Goal: Task Accomplishment & Management: Manage account settings

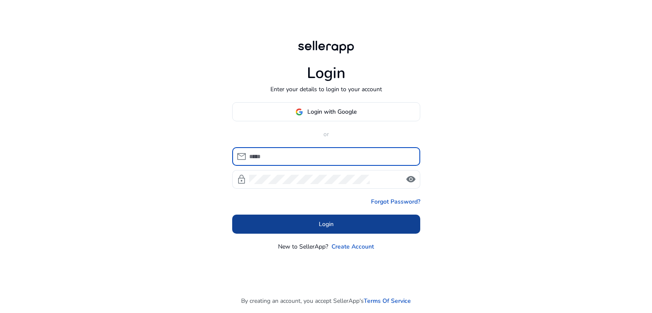
type input "**********"
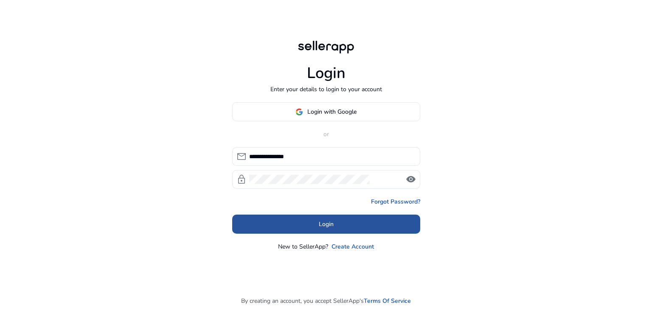
click at [322, 222] on span "Login" at bounding box center [326, 224] width 15 height 9
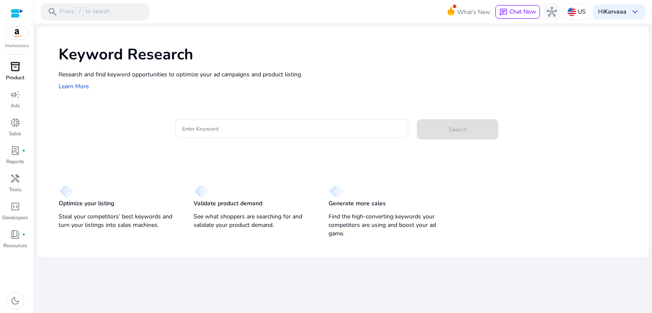
click at [19, 70] on span "inventory_2" at bounding box center [15, 67] width 10 height 10
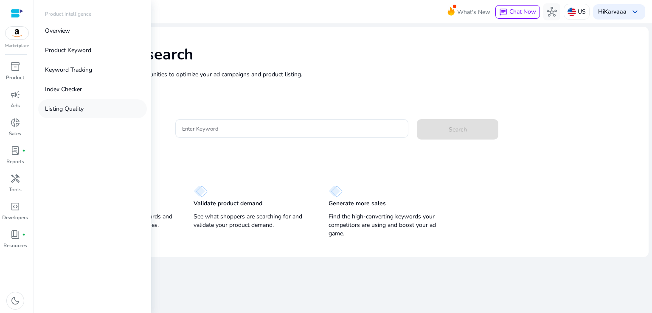
click at [68, 110] on p "Listing Quality" at bounding box center [64, 108] width 39 height 9
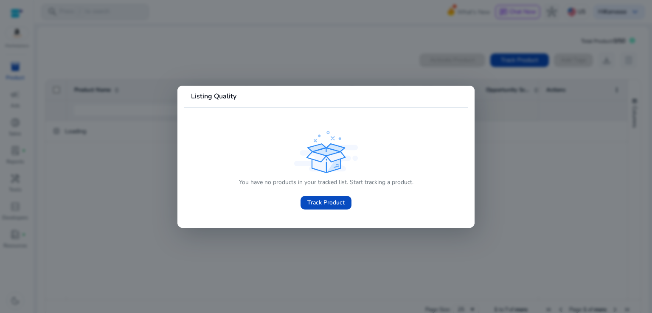
click at [497, 197] on div at bounding box center [326, 156] width 652 height 313
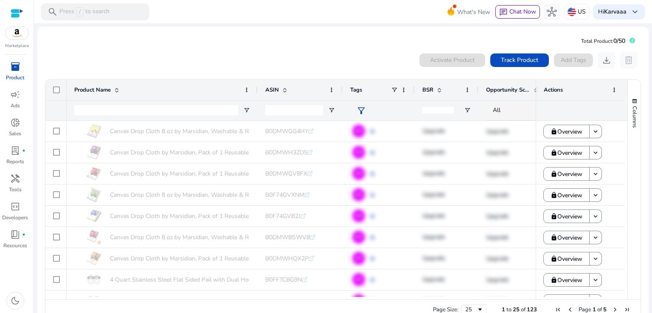
drag, startPoint x: 624, startPoint y: 160, endPoint x: 626, endPoint y: 247, distance: 86.6
click at [626, 247] on div "Product Name ASIN Tags" at bounding box center [342, 190] width 595 height 220
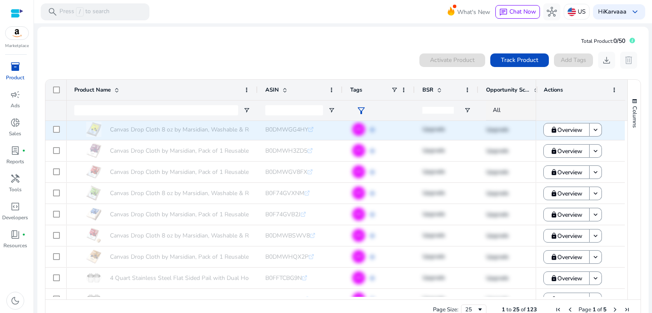
scroll to position [2, 0]
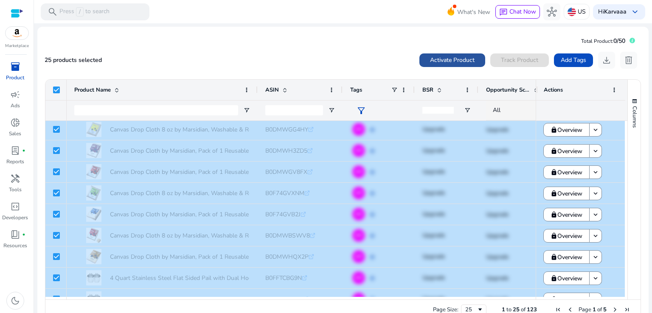
click at [449, 58] on span "Activate Product" at bounding box center [452, 60] width 45 height 9
click at [59, 90] on div at bounding box center [55, 90] width 21 height 20
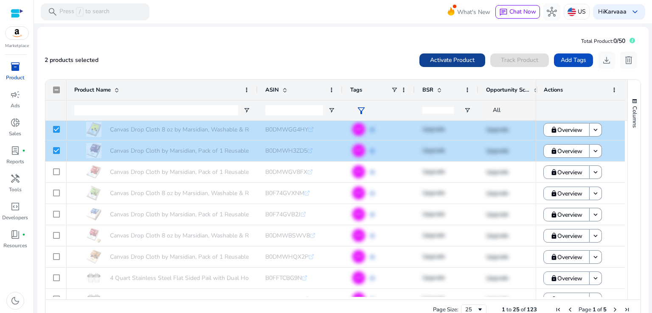
click at [439, 58] on span "Activate Product" at bounding box center [452, 60] width 45 height 9
click at [460, 61] on span "Activate Product" at bounding box center [452, 60] width 45 height 9
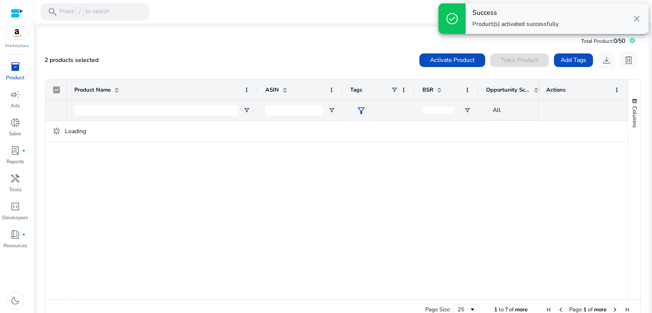
scroll to position [0, 0]
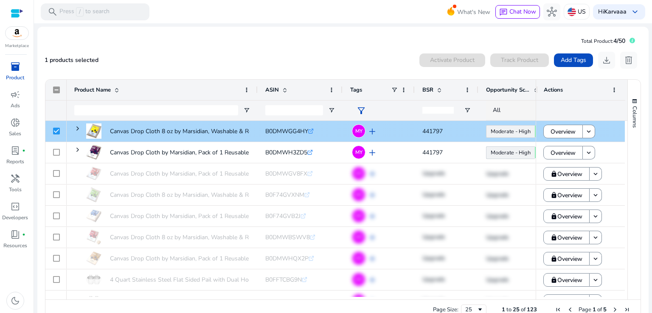
click at [55, 135] on div at bounding box center [56, 131] width 7 height 17
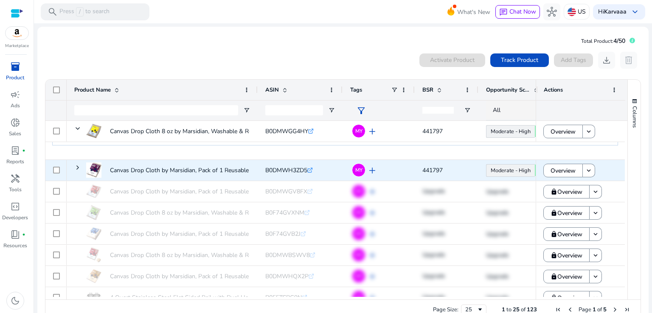
scroll to position [132, 0]
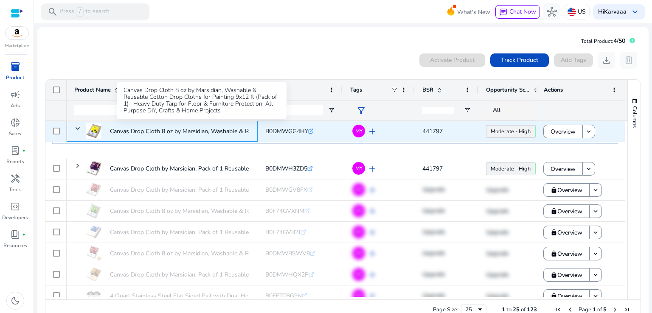
click at [235, 132] on p "Canvas Drop Cloth 8 oz by Marsidian, Washable & Reusable Cotton..." at bounding box center [201, 131] width 183 height 17
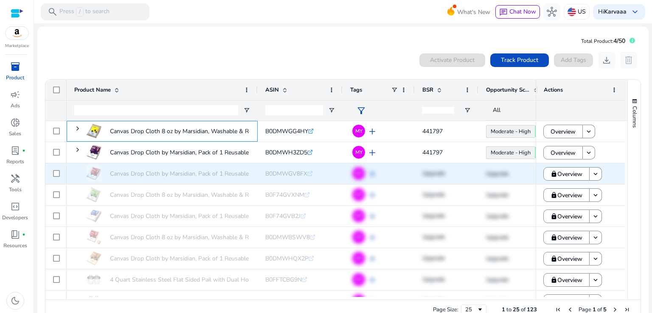
scroll to position [154, 0]
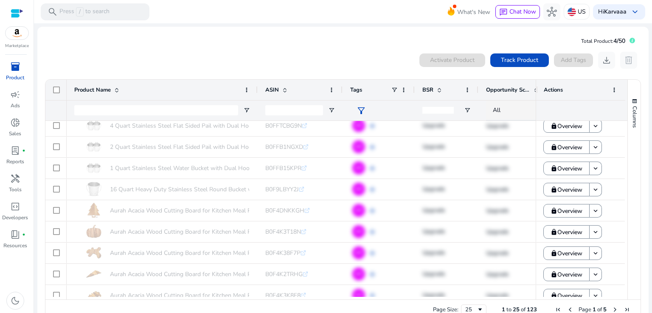
click at [628, 147] on div "Columns" at bounding box center [634, 190] width 13 height 220
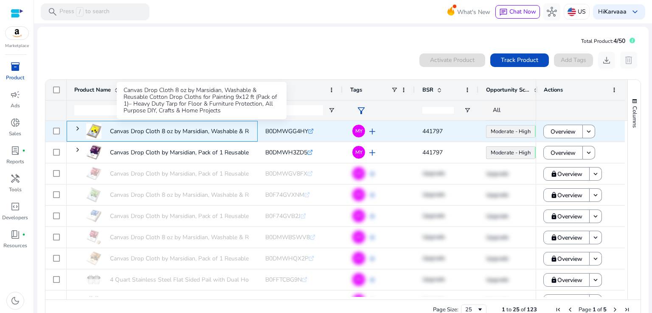
click at [158, 134] on p "Canvas Drop Cloth 8 oz by Marsidian, Washable & Reusable Cotton..." at bounding box center [201, 131] width 183 height 17
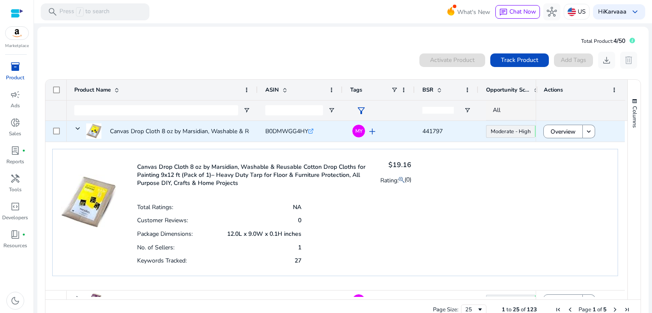
click at [289, 135] on div "B0DMWGG4HY .st0{fill:#2c8af8}" at bounding box center [289, 131] width 48 height 17
copy span "B0DMWGG4HY"
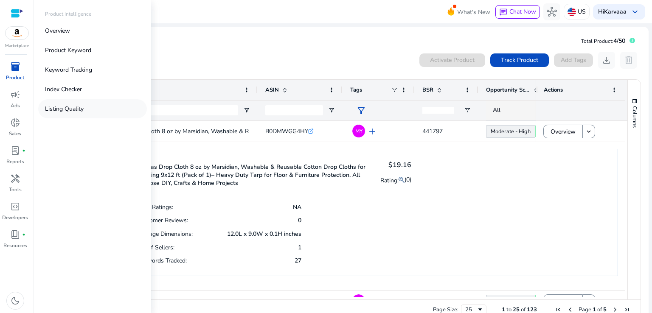
click at [64, 112] on p "Listing Quality" at bounding box center [64, 108] width 39 height 9
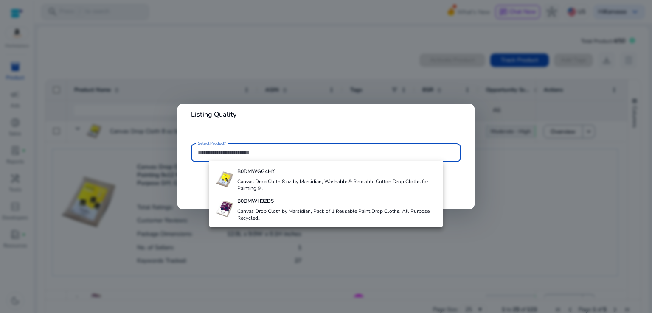
paste input "**********"
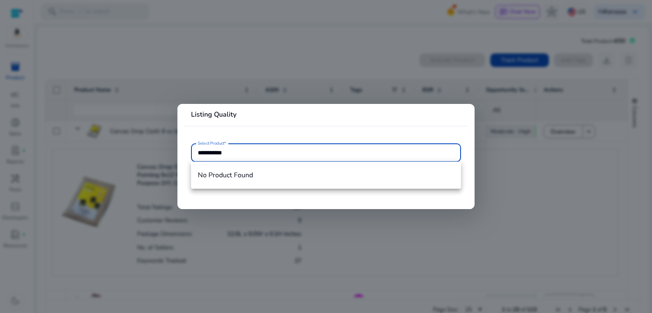
type input "**********"
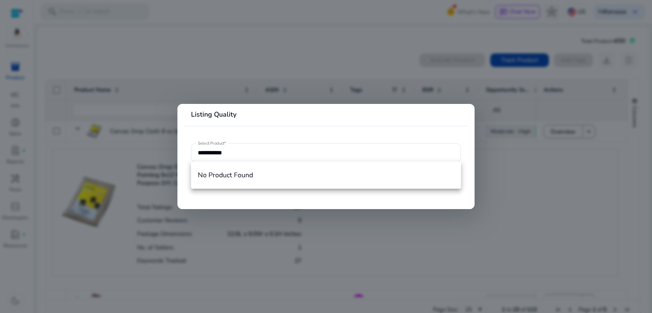
click at [238, 55] on div at bounding box center [326, 156] width 652 height 313
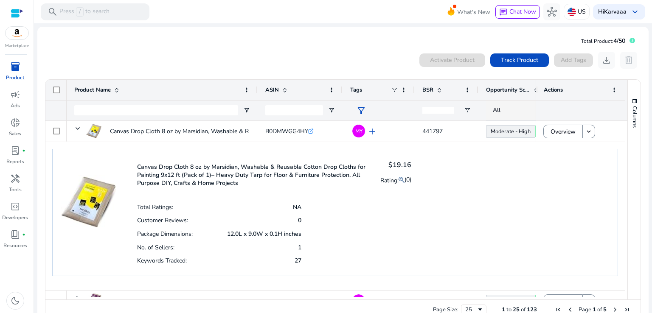
click at [17, 73] on div "inventory_2" at bounding box center [15, 67] width 24 height 14
click at [161, 116] on div at bounding box center [156, 111] width 164 height 20
click at [190, 105] on input "Product Name Filter Input" at bounding box center [156, 110] width 164 height 10
click at [304, 109] on input "ASIN Filter Input" at bounding box center [294, 110] width 58 height 10
paste input "**********"
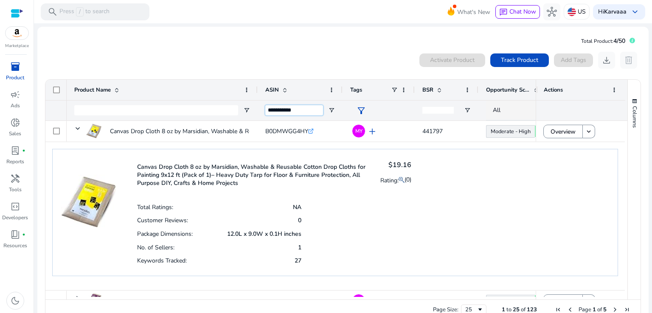
type input "**********"
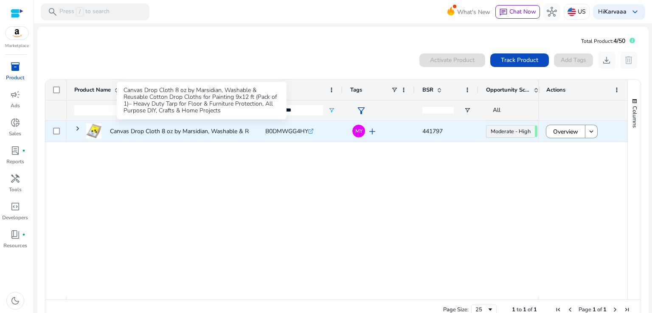
click at [221, 131] on p "Canvas Drop Cloth 8 oz by Marsidian, Washable & Reusable Cotton..." at bounding box center [201, 131] width 183 height 17
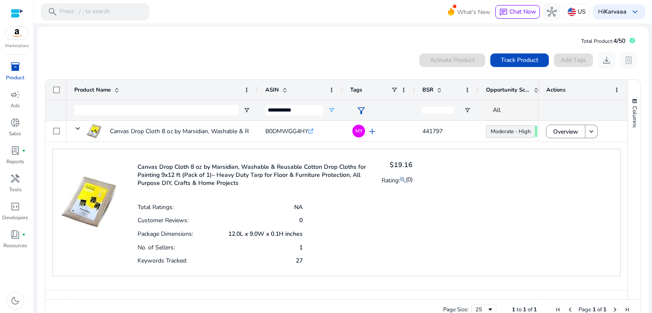
click at [17, 70] on span "inventory_2" at bounding box center [15, 67] width 10 height 10
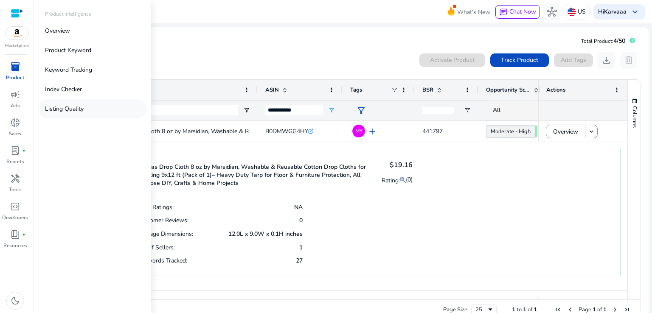
click at [80, 111] on p "Listing Quality" at bounding box center [64, 108] width 39 height 9
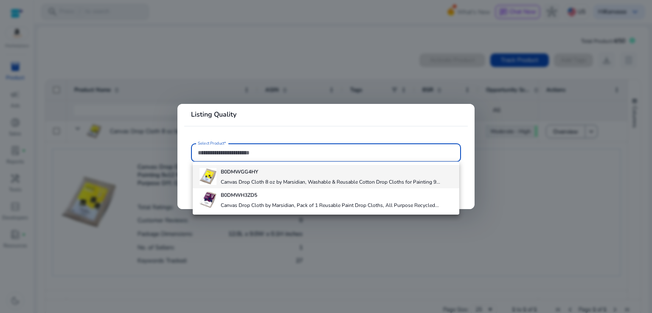
type input "*"
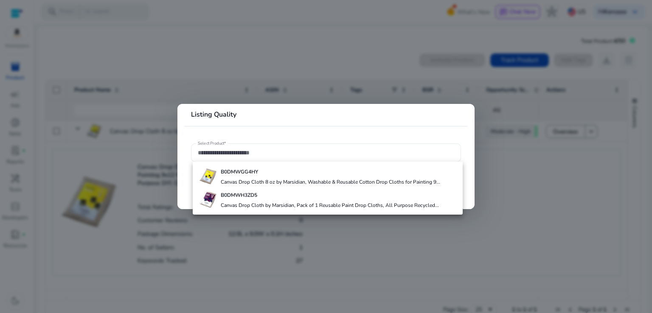
click at [250, 145] on div at bounding box center [326, 153] width 256 height 19
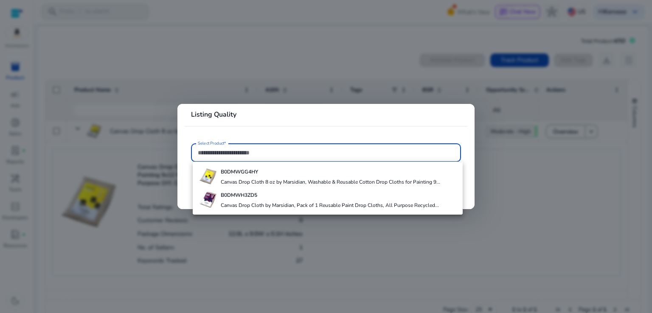
paste input "**********"
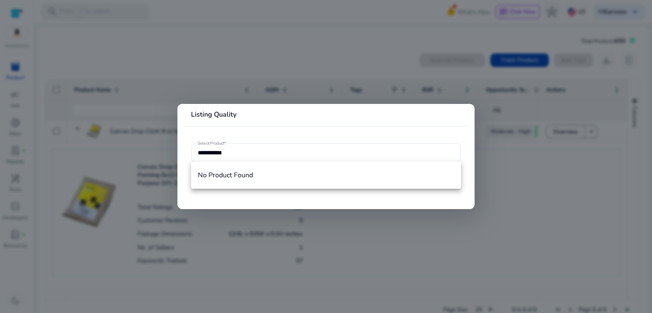
click at [284, 113] on mat-card-header "Listing Quality" at bounding box center [326, 118] width 284 height 15
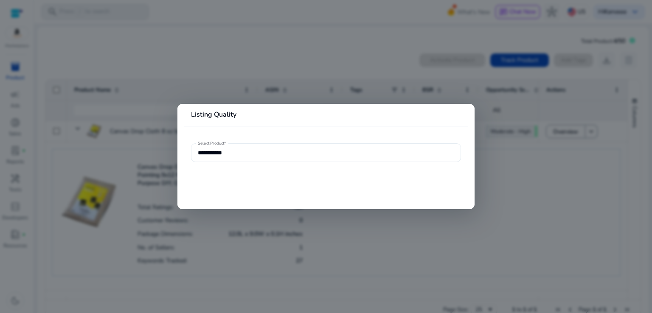
click at [312, 153] on input "**********" at bounding box center [326, 152] width 256 height 9
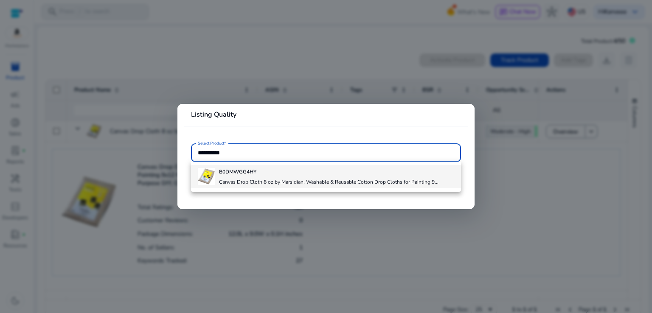
type input "**********"
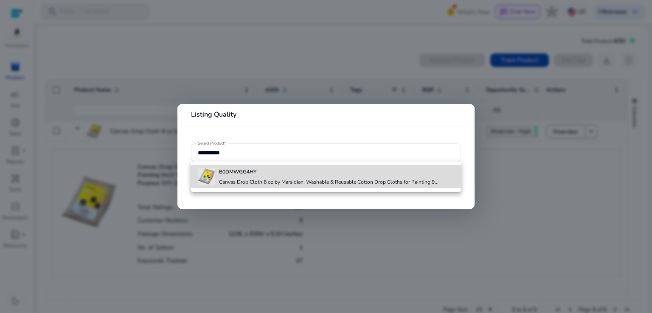
click at [301, 181] on h4 "Canvas Drop Cloth 8 oz by Marsidian, Washable & Reusable Cotton Drop Cloths for…" at bounding box center [329, 182] width 220 height 7
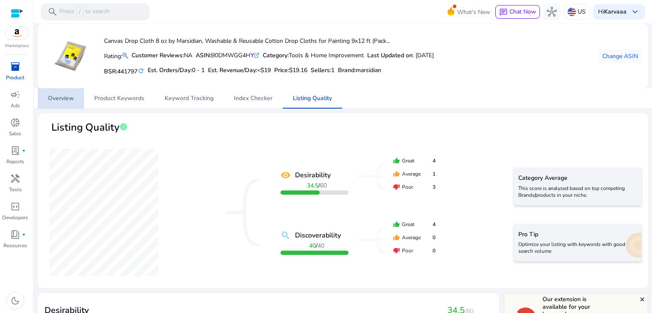
click at [56, 96] on span "Overview" at bounding box center [61, 99] width 26 height 6
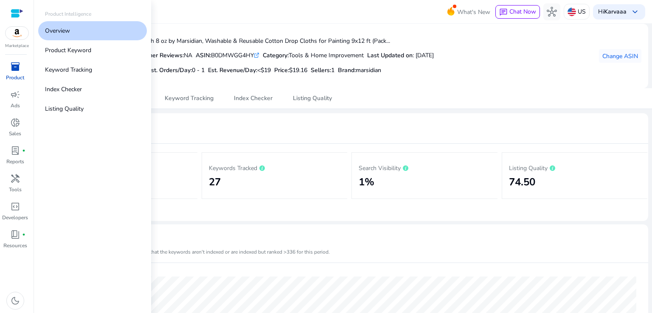
click at [17, 68] on span "inventory_2" at bounding box center [15, 67] width 10 height 10
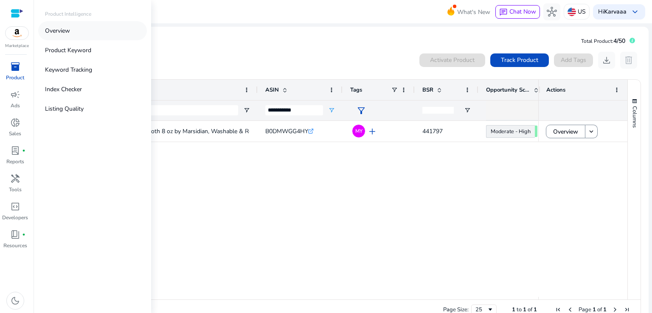
click at [62, 34] on p "Overview" at bounding box center [57, 30] width 25 height 9
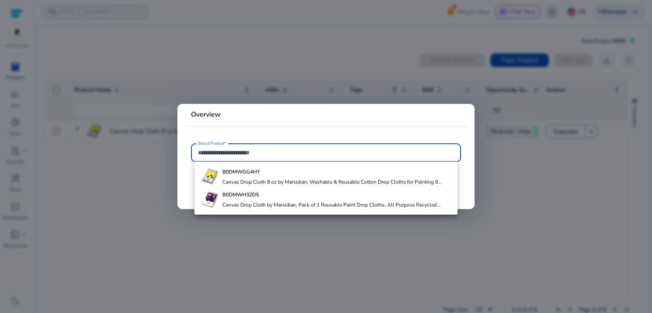
click at [151, 170] on div at bounding box center [326, 156] width 652 height 313
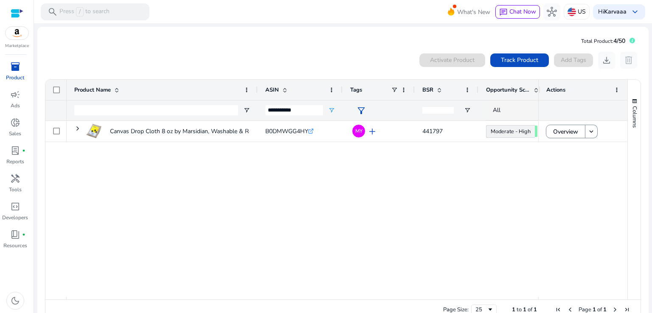
click at [14, 72] on span "inventory_2" at bounding box center [15, 67] width 10 height 10
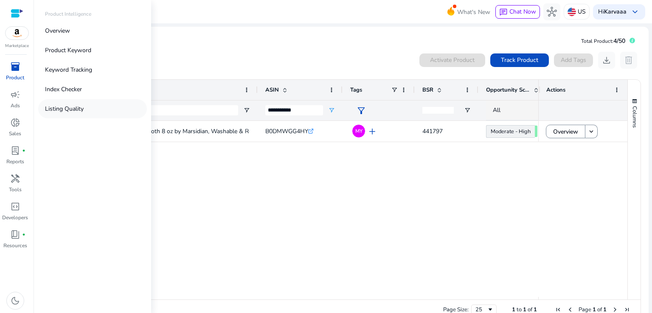
click at [76, 109] on p "Listing Quality" at bounding box center [64, 108] width 39 height 9
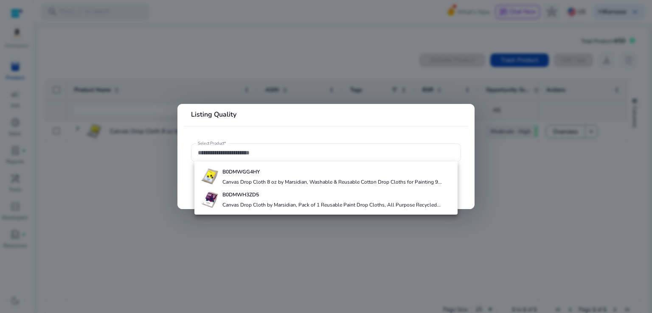
click at [216, 84] on div at bounding box center [326, 156] width 652 height 313
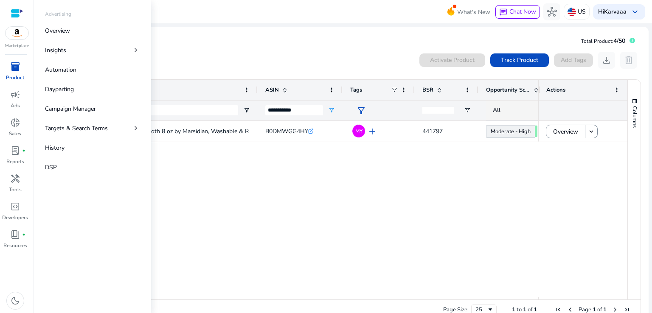
click at [7, 74] on p "Product" at bounding box center [15, 78] width 18 height 8
click at [63, 92] on p "Index Checker" at bounding box center [63, 89] width 37 height 9
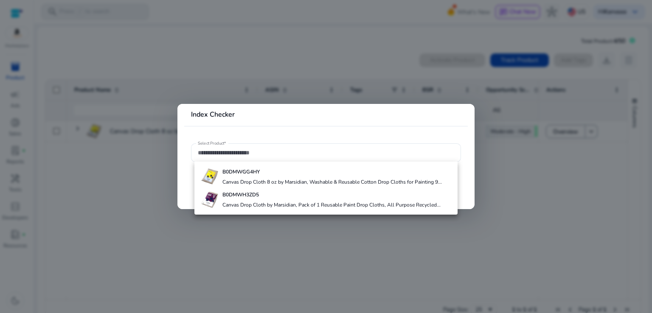
click at [199, 84] on div at bounding box center [326, 156] width 652 height 313
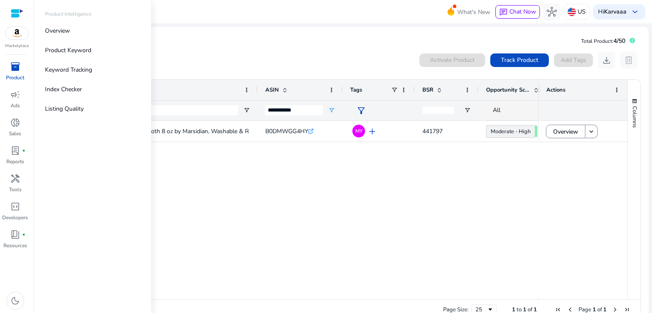
click at [14, 73] on div "inventory_2" at bounding box center [15, 67] width 24 height 14
click at [89, 32] on link "Overview" at bounding box center [92, 30] width 109 height 19
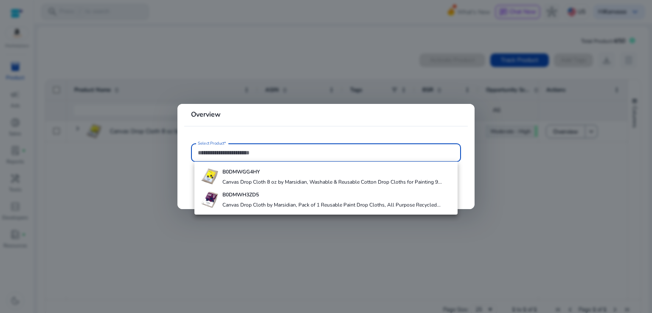
click at [201, 88] on div at bounding box center [326, 156] width 652 height 313
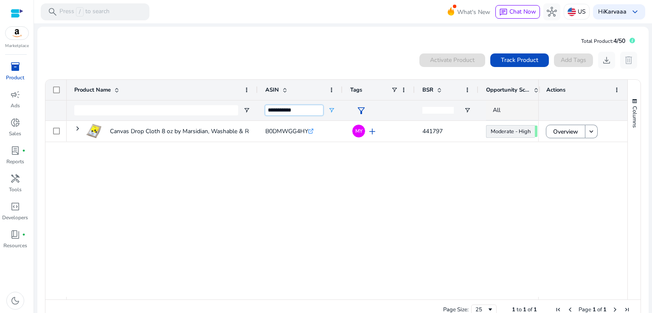
click at [295, 109] on input "**********" at bounding box center [294, 110] width 58 height 10
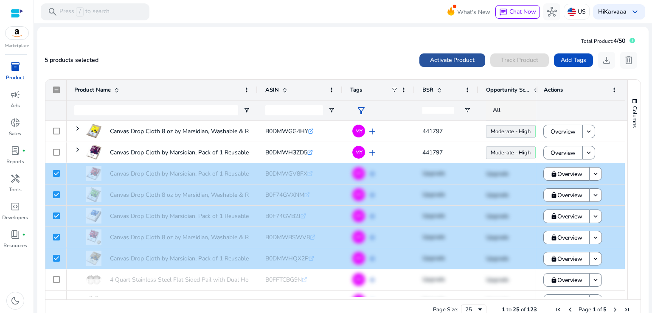
click at [449, 58] on span "Activate Product" at bounding box center [452, 60] width 45 height 9
click at [453, 62] on span "Activate Product" at bounding box center [452, 60] width 45 height 9
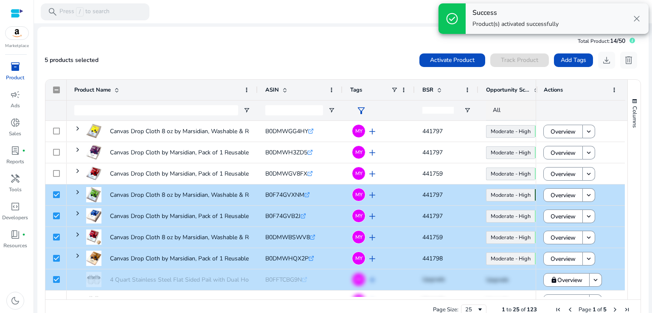
click at [286, 47] on mat-card "Total Product: 14/50 5 products selected Activate Product Track Product Add Tag…" at bounding box center [342, 179] width 611 height 305
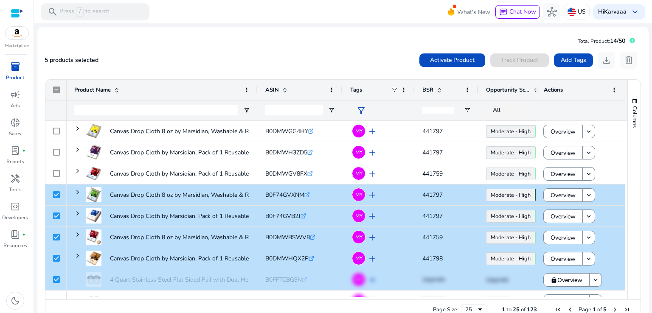
click at [214, 52] on div "5 products selected Activate Product Track Product Add Tags download delete" at bounding box center [343, 60] width 597 height 17
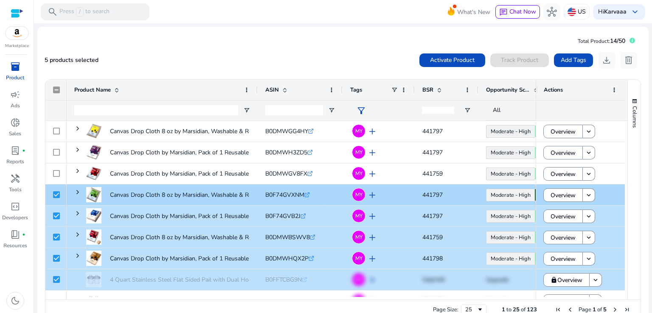
click at [53, 190] on div at bounding box center [56, 194] width 7 height 17
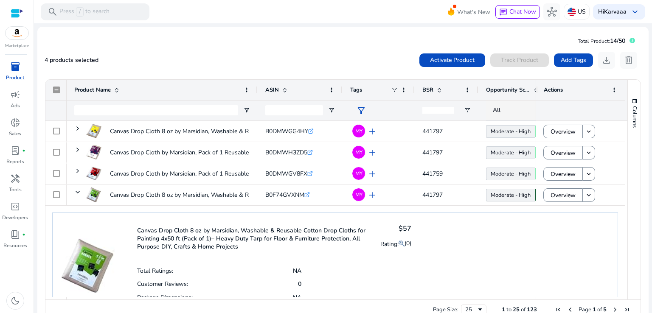
click at [211, 52] on div "4 products selected Activate Product Track Product Add Tags download delete" at bounding box center [343, 60] width 597 height 17
drag, startPoint x: 625, startPoint y: 150, endPoint x: 630, endPoint y: 234, distance: 84.2
click at [630, 234] on div "Columns" at bounding box center [634, 190] width 13 height 220
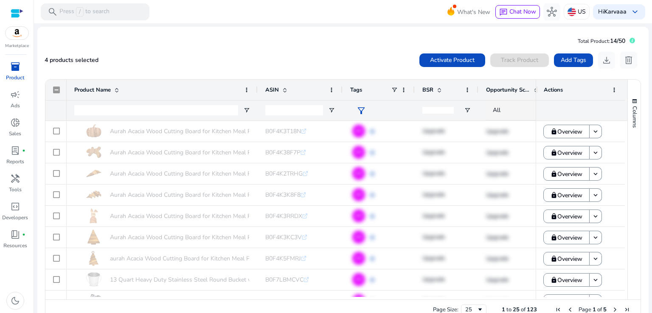
scroll to position [503, 0]
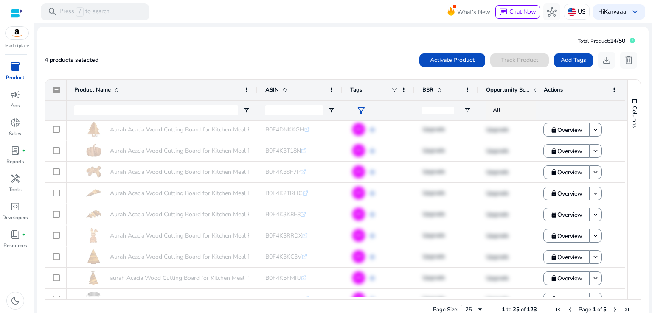
scroll to position [341, 0]
drag, startPoint x: 625, startPoint y: 228, endPoint x: 50, endPoint y: 187, distance: 576.3
click at [50, 187] on div "Product Name ASIN Tags" at bounding box center [342, 190] width 595 height 220
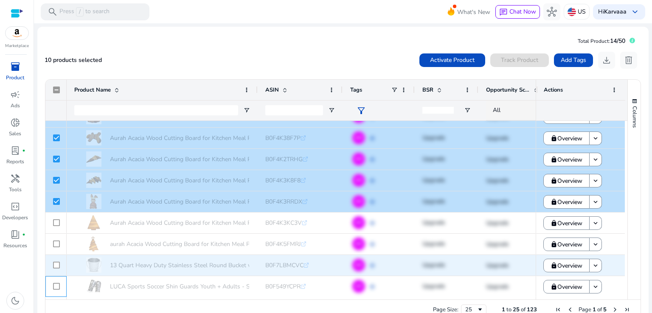
scroll to position [418, 0]
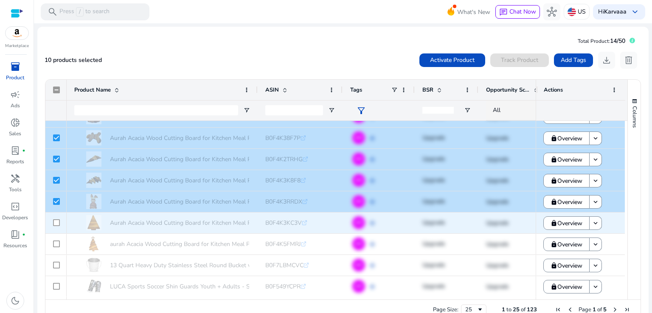
click at [57, 226] on div at bounding box center [56, 222] width 7 height 17
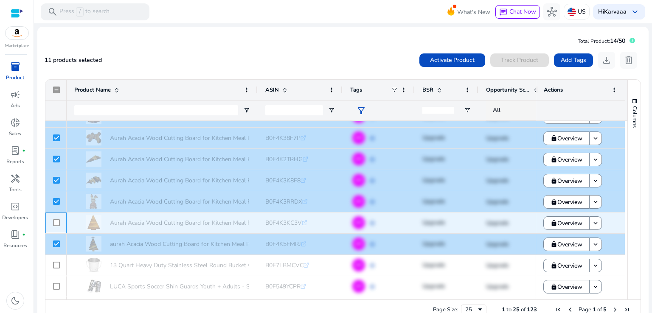
click at [57, 226] on div at bounding box center [56, 222] width 7 height 17
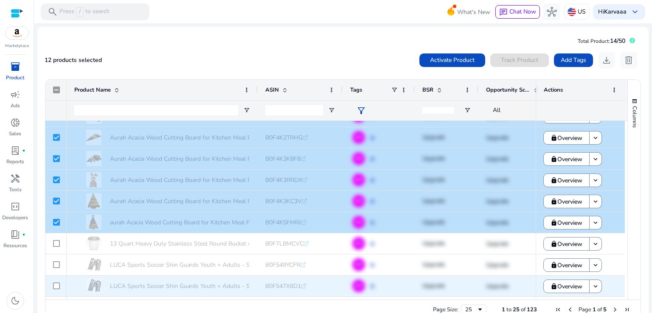
scroll to position [460, 0]
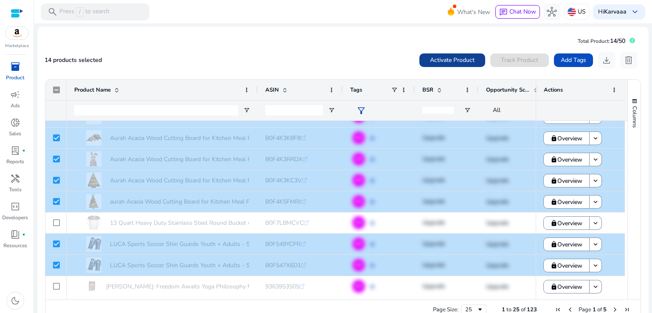
click at [445, 55] on span at bounding box center [452, 60] width 66 height 20
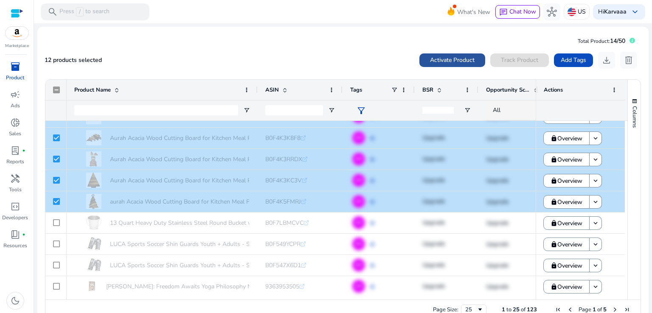
click at [451, 65] on span at bounding box center [452, 60] width 66 height 20
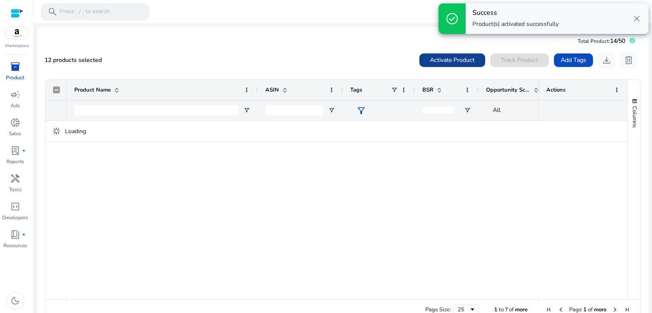
scroll to position [0, 0]
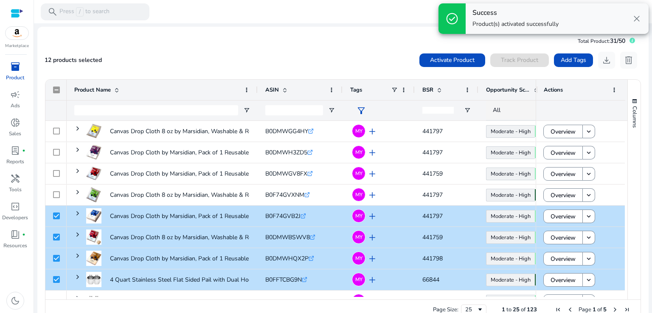
click at [259, 63] on div "12 products selected Activate Product Track Product Add Tags download delete" at bounding box center [343, 60] width 597 height 17
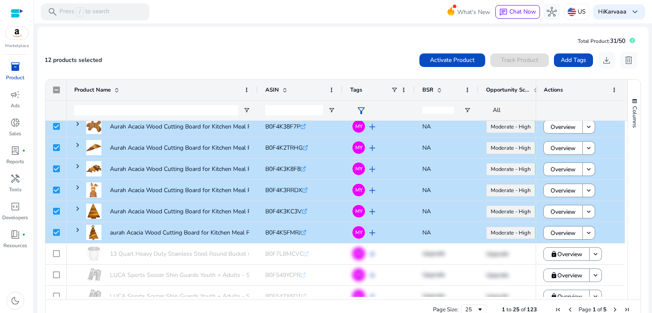
click at [218, 41] on mat-card "Total Product: 31/50 12 products selected Activate Product Track Product Add Ta…" at bounding box center [342, 179] width 611 height 305
click at [280, 56] on div "12 products selected Activate Product Track Product Add Tags download delete" at bounding box center [343, 60] width 597 height 17
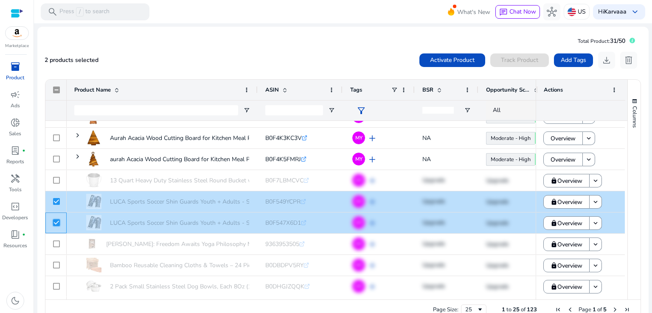
scroll to position [19, 0]
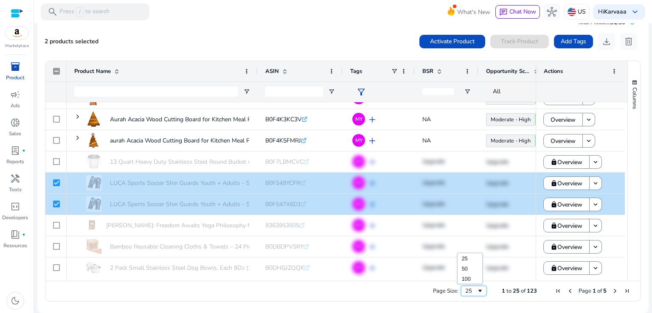
click at [472, 286] on div "25" at bounding box center [473, 291] width 25 height 10
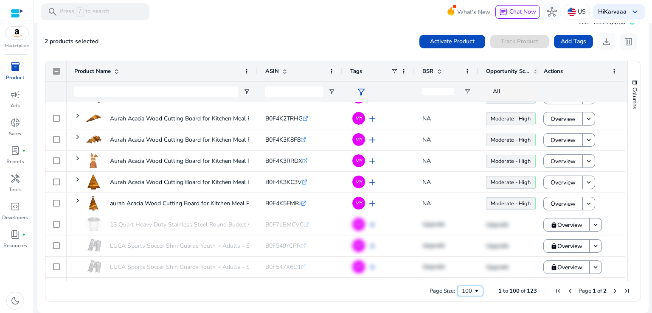
scroll to position [0, 0]
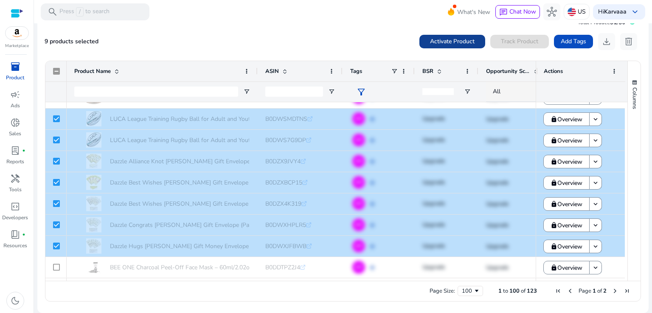
click at [437, 42] on span "Activate Product" at bounding box center [452, 41] width 45 height 9
click at [437, 41] on span "Activate Product" at bounding box center [452, 41] width 45 height 9
click at [451, 39] on span "Activate Product" at bounding box center [452, 41] width 45 height 9
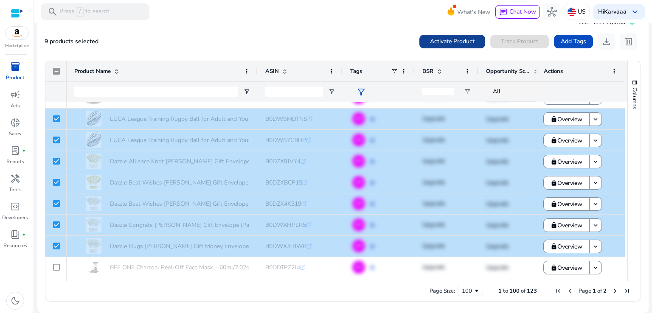
click at [451, 39] on span "Activate Product" at bounding box center [452, 41] width 45 height 9
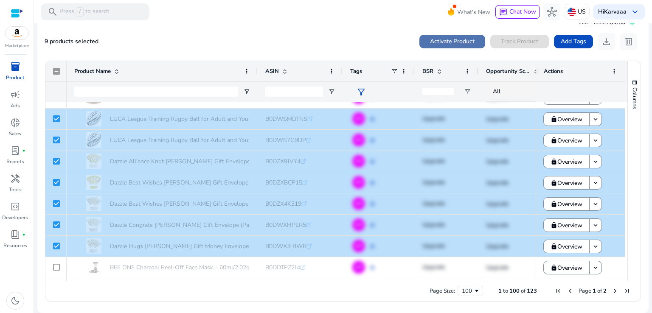
click at [451, 39] on span "Activate Product" at bounding box center [452, 41] width 45 height 9
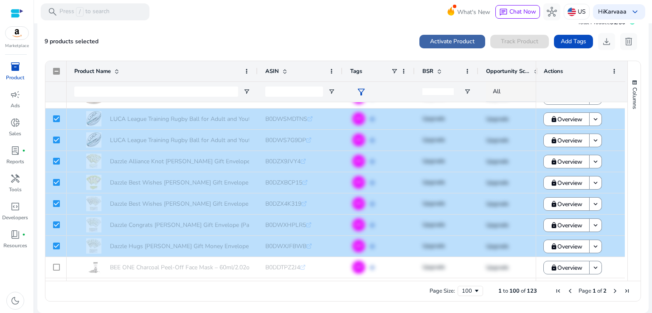
click at [451, 39] on span "Activate Product" at bounding box center [452, 41] width 45 height 9
click at [459, 41] on span "Activate Product" at bounding box center [452, 41] width 45 height 9
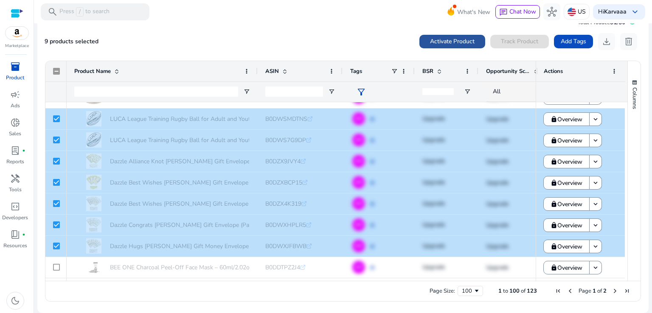
click at [459, 41] on span "Activate Product" at bounding box center [452, 41] width 45 height 9
click at [453, 39] on span "Activate Product" at bounding box center [452, 41] width 45 height 9
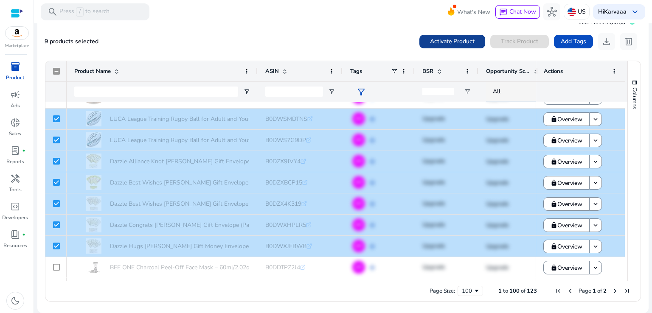
click at [453, 39] on span "Activate Product" at bounding box center [452, 41] width 45 height 9
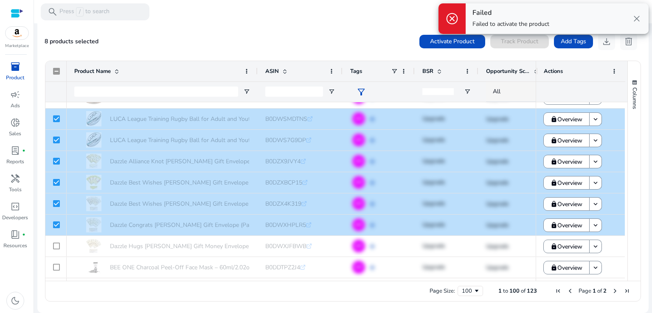
click at [633, 16] on span "close" at bounding box center [637, 19] width 10 height 10
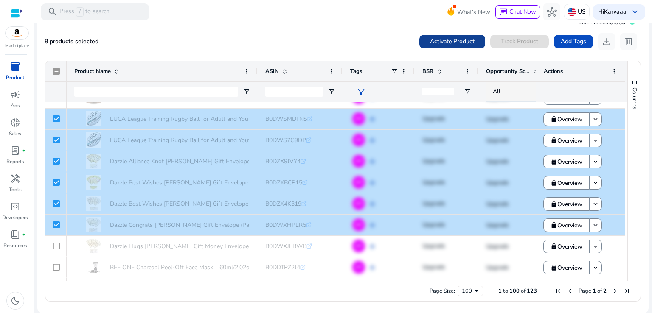
click at [440, 43] on span "Activate Product" at bounding box center [452, 41] width 45 height 9
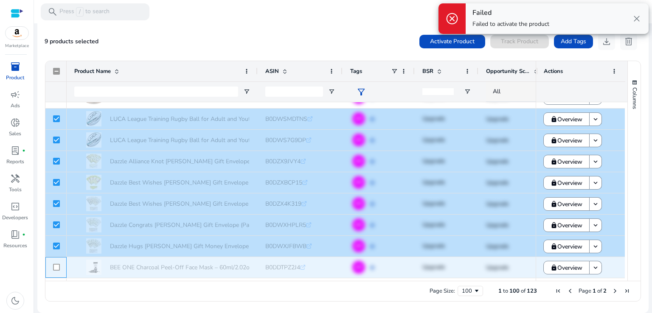
click at [55, 270] on div at bounding box center [56, 267] width 7 height 17
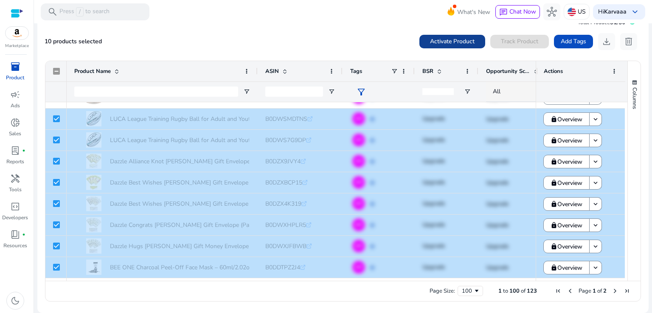
click at [471, 37] on span "Activate Product" at bounding box center [452, 41] width 45 height 9
click at [636, 19] on div "cancel Failed Failed to activate the product close" at bounding box center [326, 156] width 652 height 313
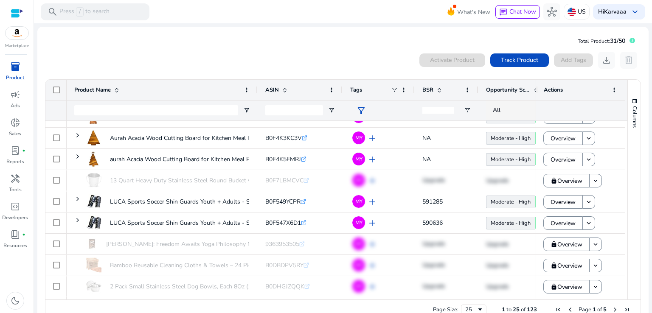
scroll to position [19, 0]
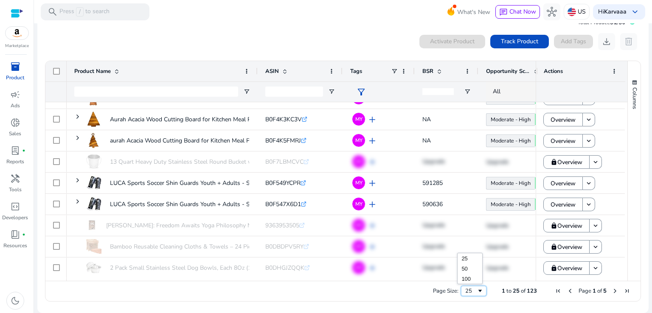
click at [477, 288] on span "Page Size" at bounding box center [480, 291] width 7 height 7
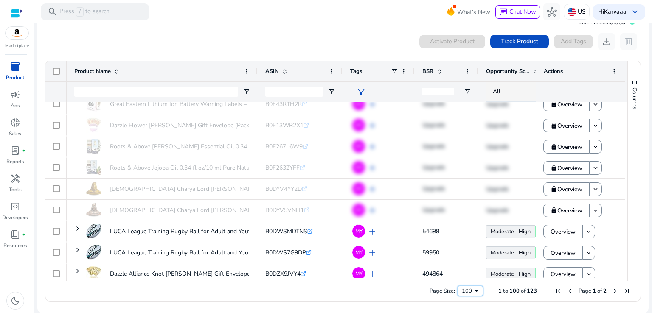
scroll to position [0, 0]
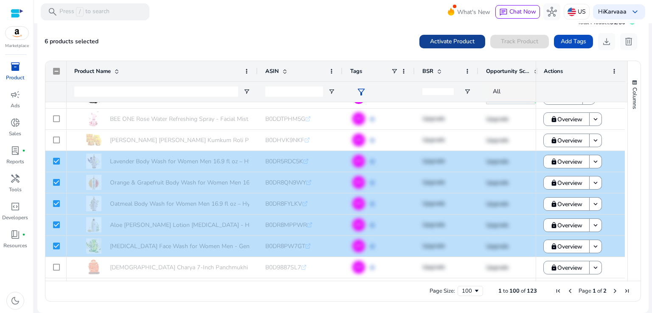
click at [449, 41] on span "Activate Product" at bounding box center [452, 41] width 45 height 9
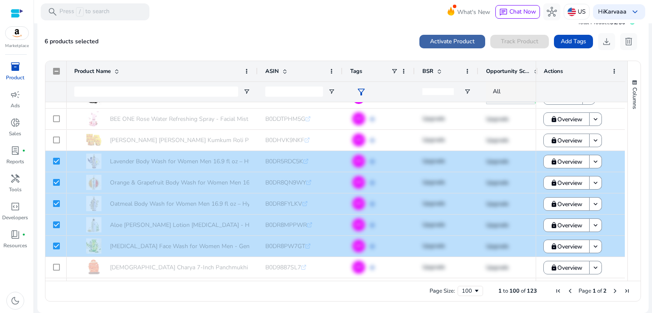
click at [449, 41] on span "Activate Product" at bounding box center [452, 41] width 45 height 9
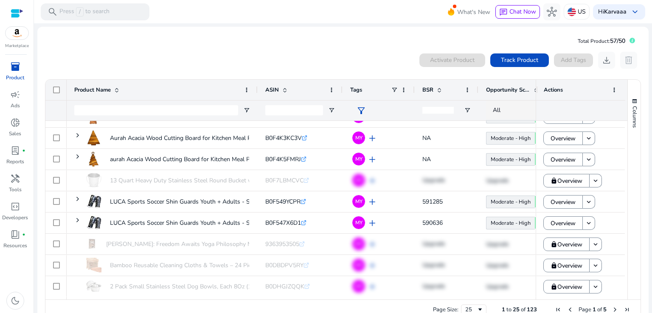
scroll to position [19, 0]
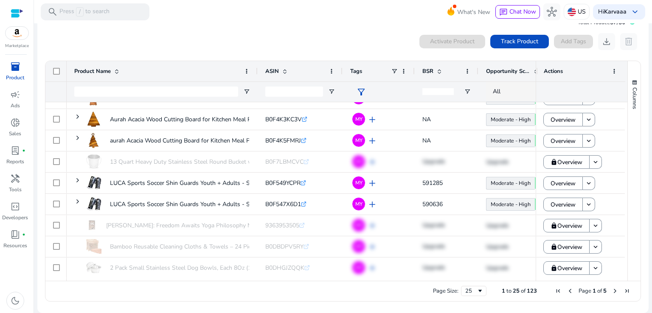
click at [612, 289] on span "Next Page" at bounding box center [615, 291] width 7 height 7
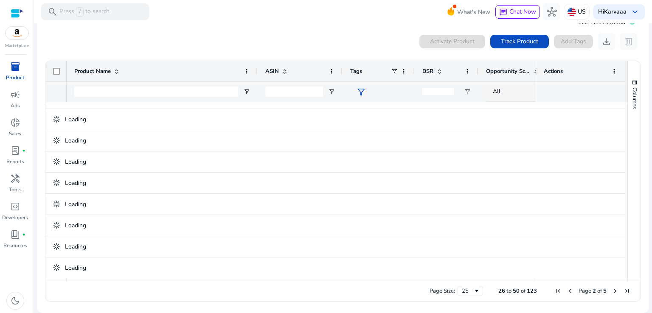
scroll to position [0, 0]
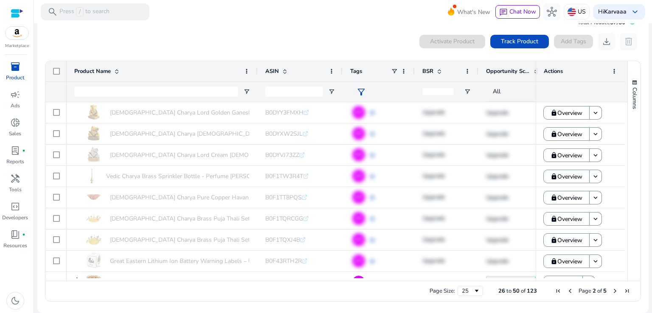
drag, startPoint x: 624, startPoint y: 128, endPoint x: 628, endPoint y: 181, distance: 53.3
click at [628, 181] on div "Product Name ASIN Tags" at bounding box center [342, 171] width 595 height 220
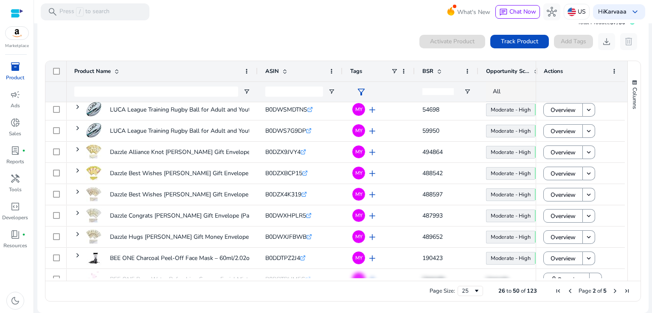
scroll to position [354, 0]
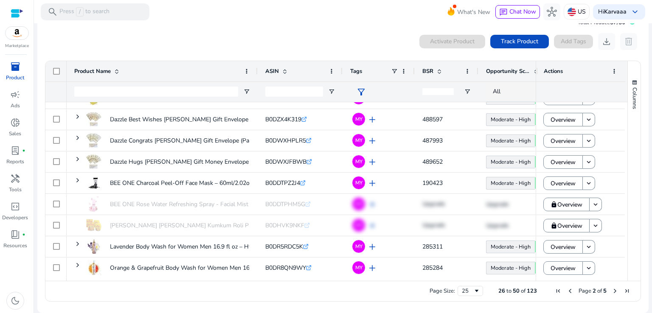
click at [612, 288] on span "Next Page" at bounding box center [615, 291] width 7 height 7
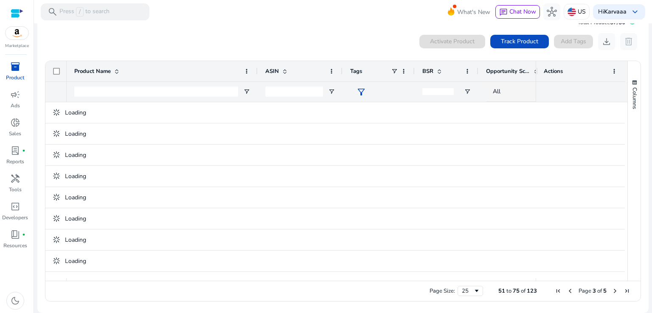
scroll to position [0, 0]
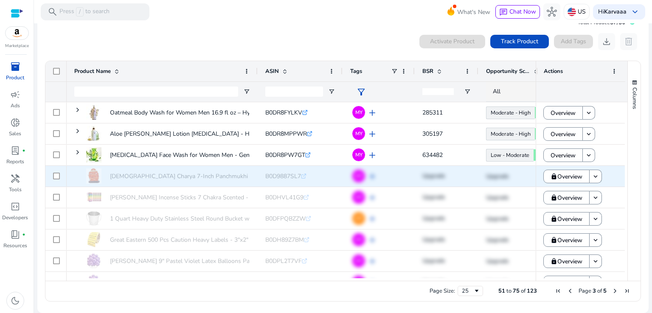
drag, startPoint x: 624, startPoint y: 132, endPoint x: 619, endPoint y: 176, distance: 44.4
click at [619, 176] on div at bounding box center [336, 190] width 582 height 176
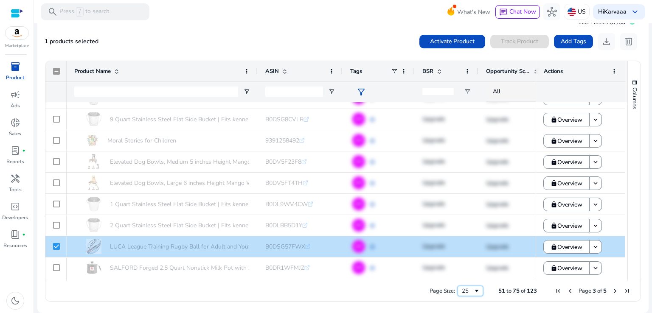
click at [462, 291] on div "25" at bounding box center [467, 291] width 11 height 8
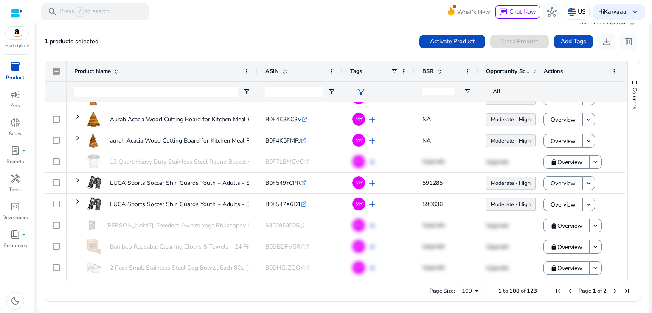
click at [614, 290] on span "Next Page" at bounding box center [615, 291] width 7 height 7
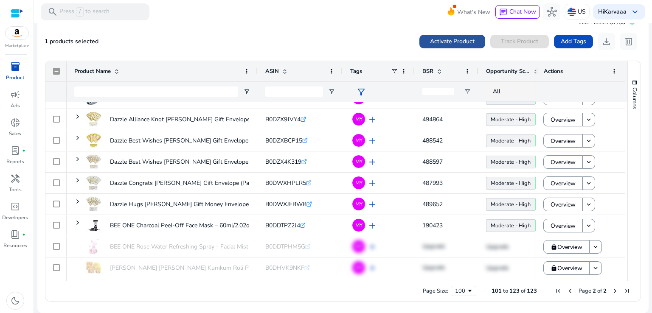
click at [447, 44] on span "Activate Product" at bounding box center [452, 41] width 45 height 9
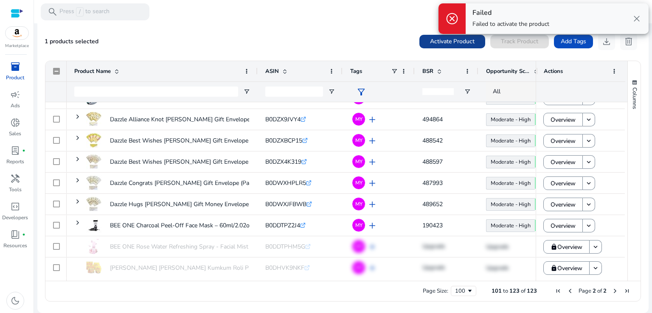
click at [440, 49] on span at bounding box center [452, 41] width 66 height 20
